Goal: Navigation & Orientation: Find specific page/section

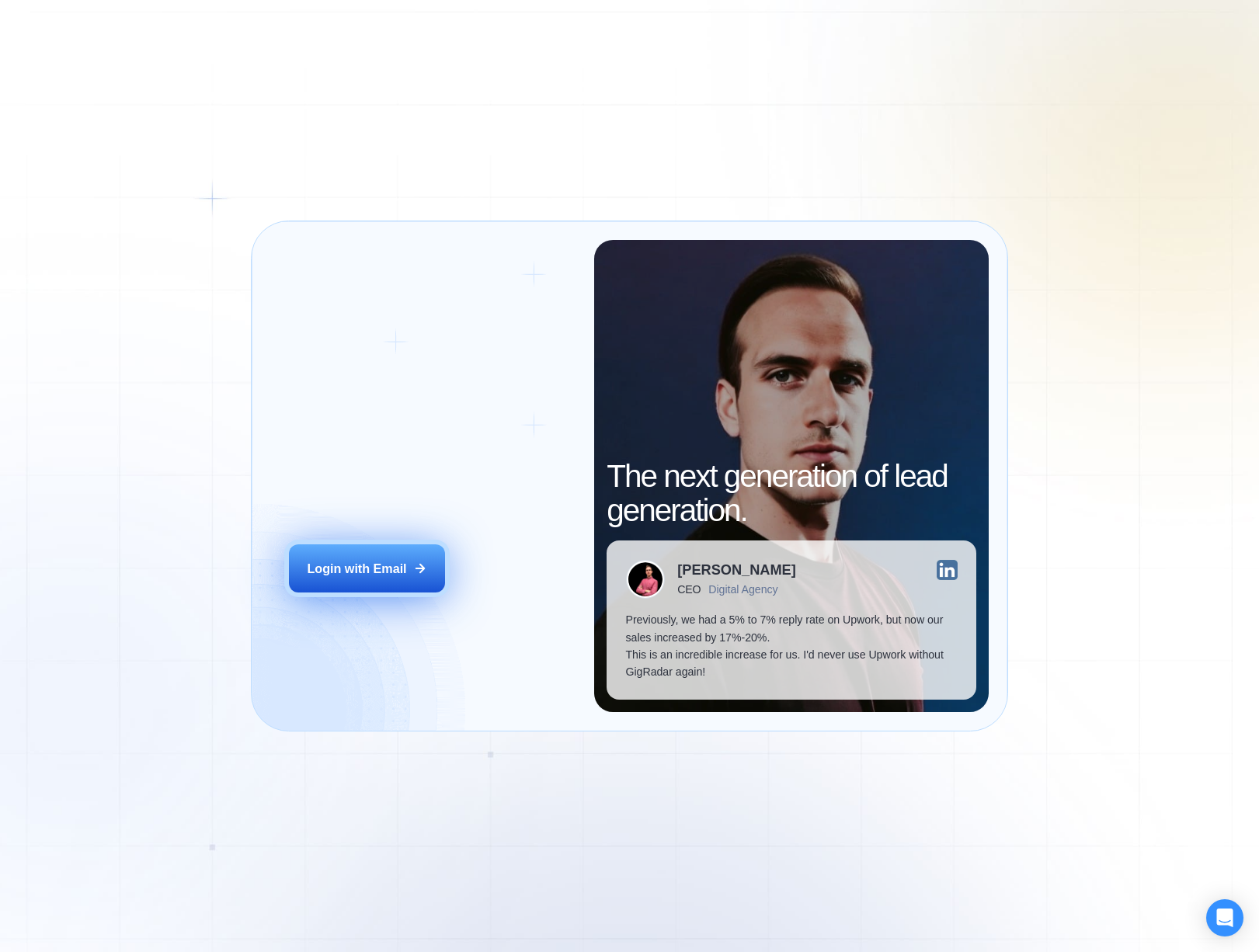
click at [373, 571] on div "Login with Email" at bounding box center [356, 568] width 100 height 17
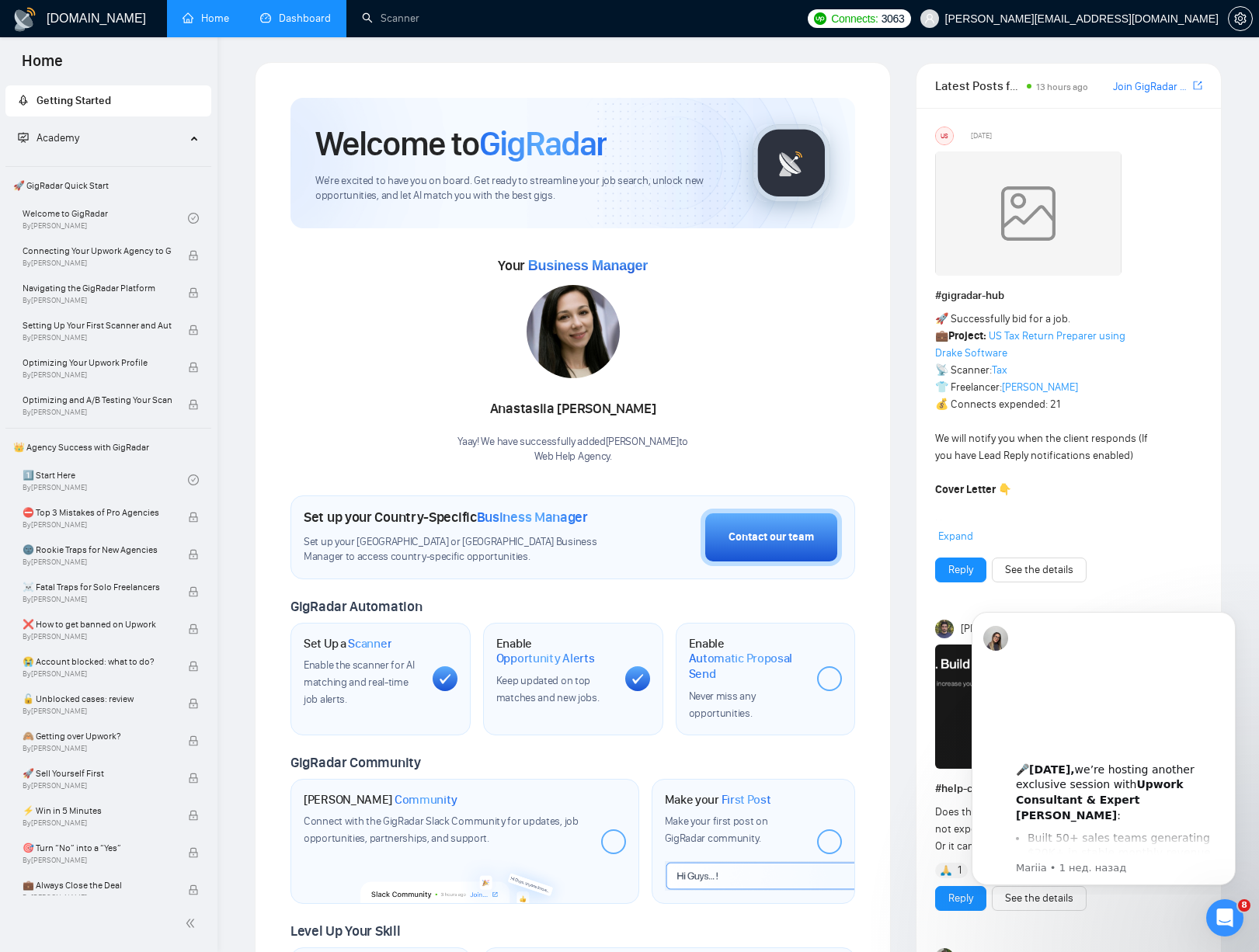
click at [284, 24] on link "Dashboard" at bounding box center [295, 18] width 71 height 13
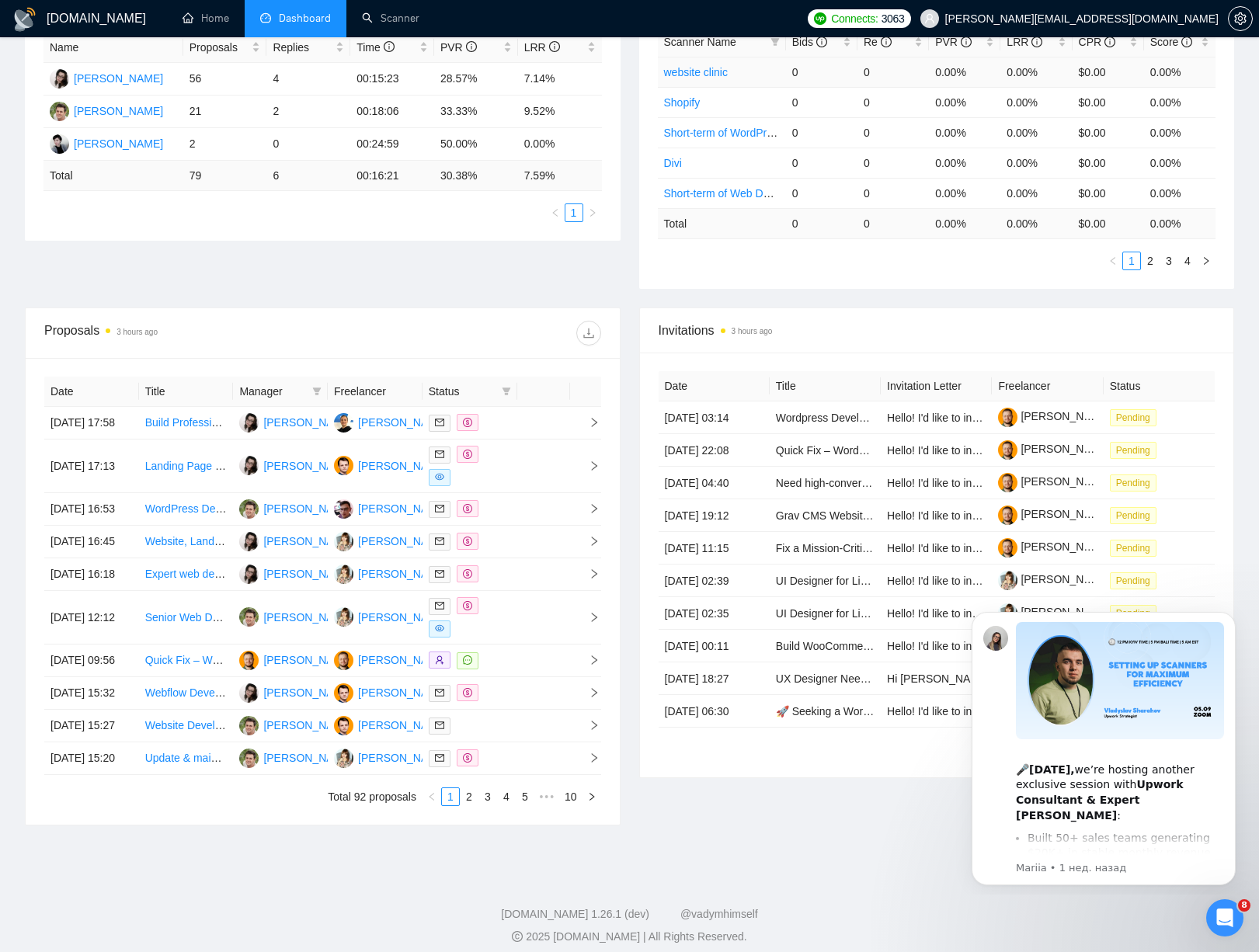
scroll to position [313, 0]
